Goal: Find specific page/section: Find specific page/section

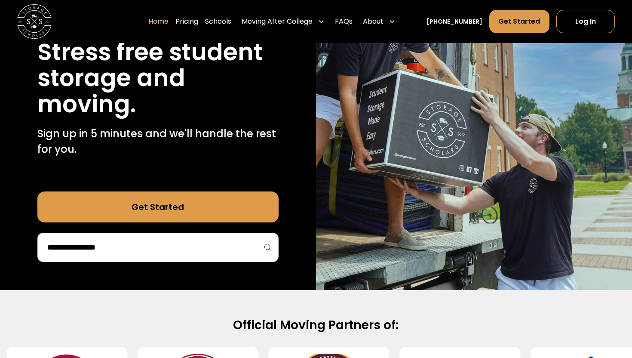
scroll to position [112, 0]
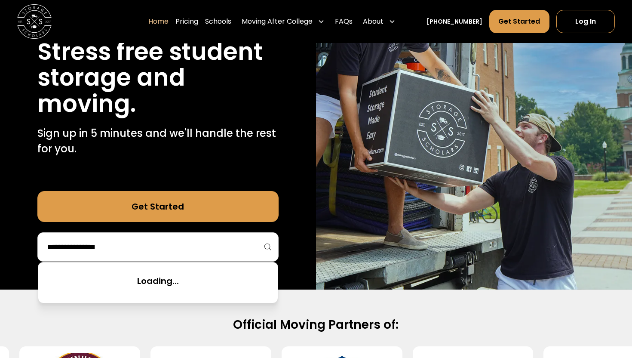
click at [146, 241] on input "search" at bounding box center [157, 247] width 223 height 15
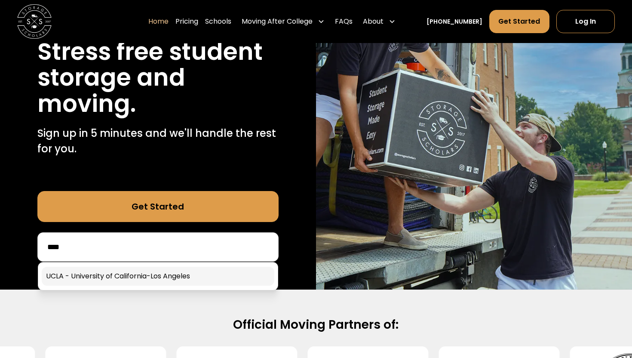
type input "****"
click at [147, 283] on link at bounding box center [158, 276] width 233 height 19
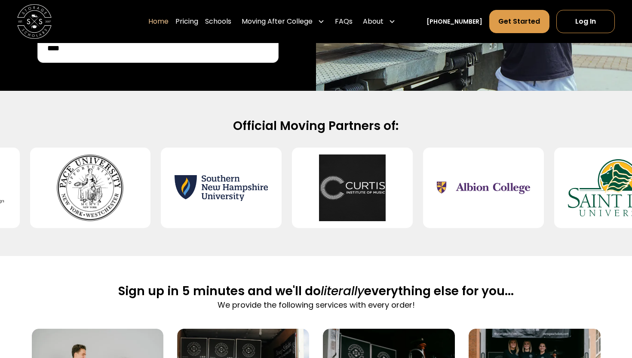
scroll to position [292, 0]
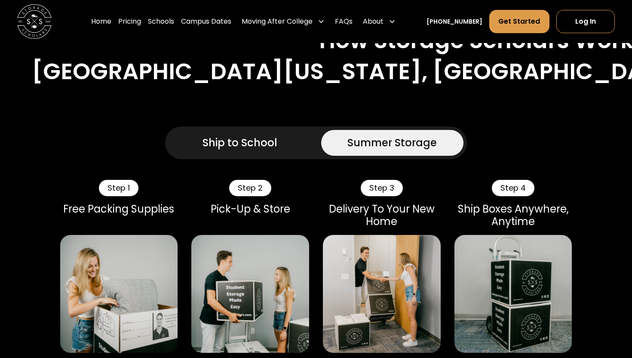
scroll to position [512, 0]
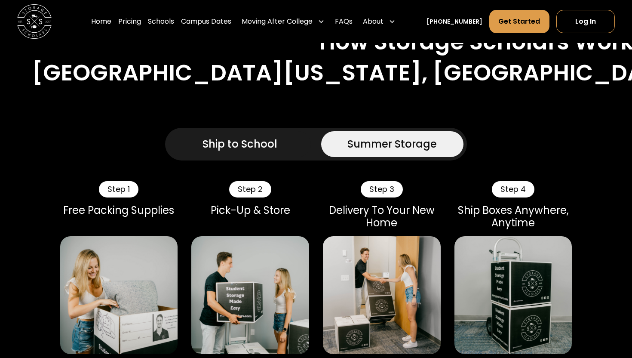
click at [247, 136] on div "Ship to School" at bounding box center [240, 143] width 75 height 15
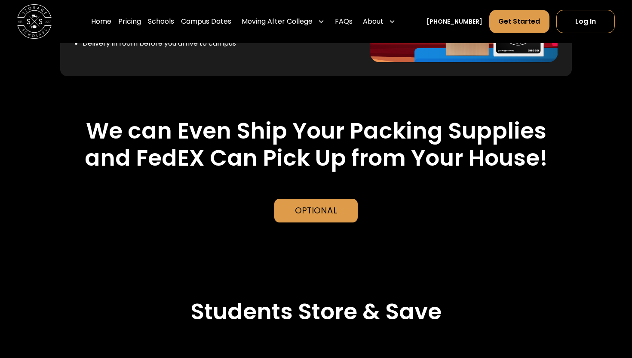
scroll to position [1861, 0]
